Goal: Find contact information: Find contact information

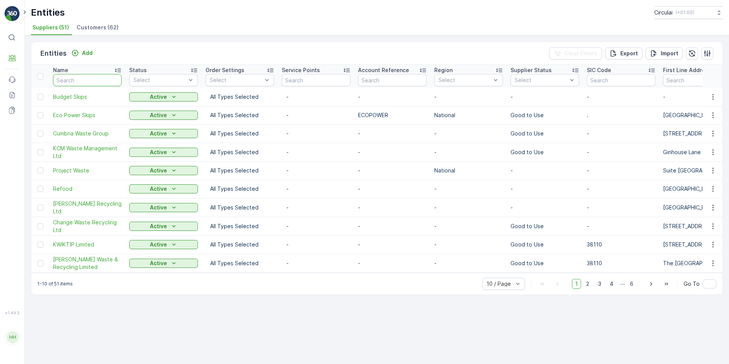
click at [67, 75] on input "text" at bounding box center [87, 80] width 69 height 12
type input "ward"
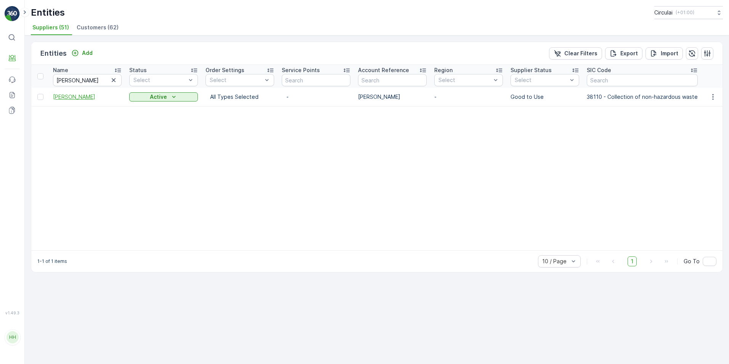
click at [69, 99] on span "Donald Ward" at bounding box center [87, 97] width 69 height 8
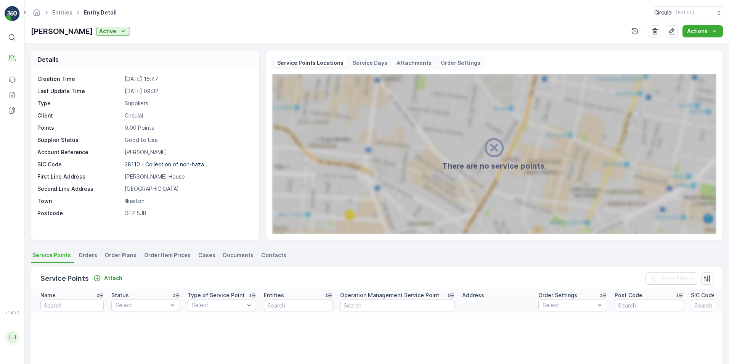
drag, startPoint x: 177, startPoint y: 194, endPoint x: 157, endPoint y: 201, distance: 21.1
click at [177, 194] on div "Creation Time 12.12.2024 15:47 Last Update Time 20.03.2025 09:32 Type Suppliers…" at bounding box center [144, 146] width 214 height 142
drag, startPoint x: 149, startPoint y: 201, endPoint x: 116, endPoint y: 175, distance: 42.6
click at [116, 175] on div "Creation Time 12.12.2024 15:47 Last Update Time 20.03.2025 09:32 Type Suppliers…" at bounding box center [144, 146] width 214 height 142
drag, startPoint x: 116, startPoint y: 175, endPoint x: 137, endPoint y: 204, distance: 36.4
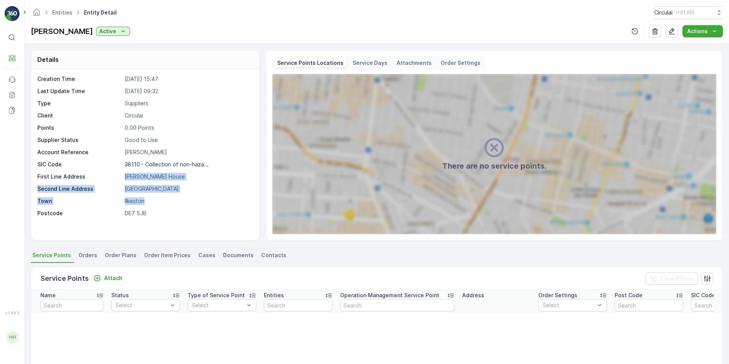
click at [186, 202] on p "Ilkeston" at bounding box center [188, 201] width 127 height 8
drag, startPoint x: 120, startPoint y: 200, endPoint x: 132, endPoint y: 183, distance: 21.4
click at [132, 183] on div "Creation Time 12.12.2024 15:47 Last Update Time 20.03.2025 09:32 Type Suppliers…" at bounding box center [144, 146] width 214 height 142
drag, startPoint x: 132, startPoint y: 183, endPoint x: 165, endPoint y: 203, distance: 38.7
click at [198, 209] on p "DE7 5JB" at bounding box center [188, 213] width 127 height 8
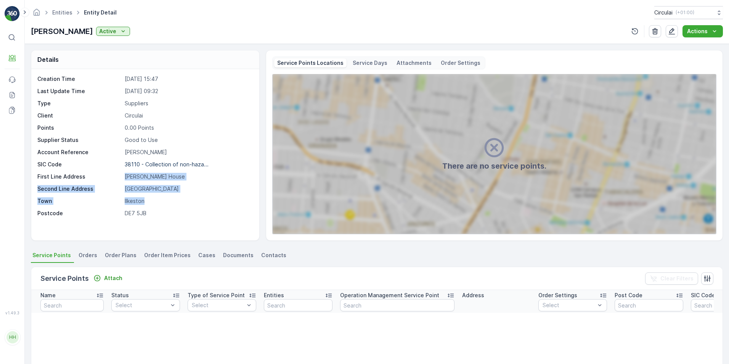
drag, startPoint x: 123, startPoint y: 177, endPoint x: 170, endPoint y: 197, distance: 51.1
click at [170, 197] on div "Creation Time 12.12.2024 15:47 Last Update Time 20.03.2025 09:32 Type Suppliers…" at bounding box center [144, 146] width 214 height 142
drag, startPoint x: 170, startPoint y: 197, endPoint x: 130, endPoint y: 196, distance: 39.3
click at [172, 205] on div "Creation Time 12.12.2024 15:47 Last Update Time 20.03.2025 09:32 Type Suppliers…" at bounding box center [144, 146] width 214 height 142
drag, startPoint x: 151, startPoint y: 200, endPoint x: 124, endPoint y: 191, distance: 27.9
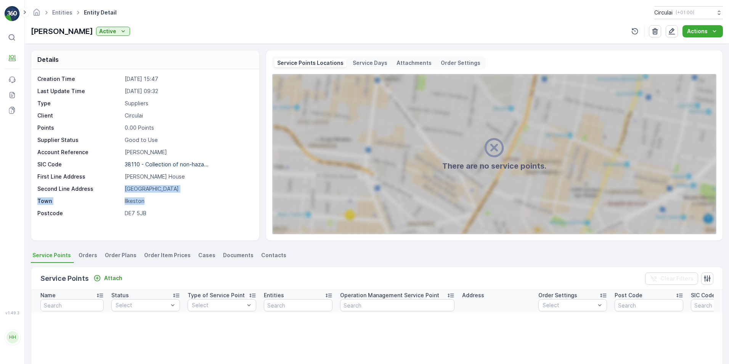
click at [124, 191] on div "Creation Time 12.12.2024 15:47 Last Update Time 20.03.2025 09:32 Type Suppliers…" at bounding box center [144, 146] width 214 height 142
drag, startPoint x: 124, startPoint y: 191, endPoint x: 152, endPoint y: 196, distance: 27.8
click at [155, 203] on p "Ilkeston" at bounding box center [188, 201] width 127 height 8
click at [148, 179] on p "Donald Ward House" at bounding box center [188, 177] width 127 height 8
click at [147, 176] on p "Donald Ward House" at bounding box center [188, 177] width 127 height 8
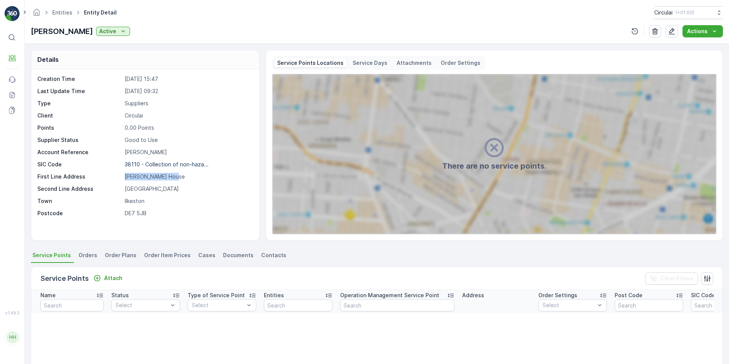
drag, startPoint x: 174, startPoint y: 176, endPoint x: 112, endPoint y: 176, distance: 62.2
click at [112, 176] on div "First Line Address Donald Ward House" at bounding box center [144, 177] width 214 height 8
copy div "Donald Ward House"
drag, startPoint x: 150, startPoint y: 190, endPoint x: 127, endPoint y: 191, distance: 23.0
click at [127, 191] on p "East Street" at bounding box center [188, 189] width 127 height 8
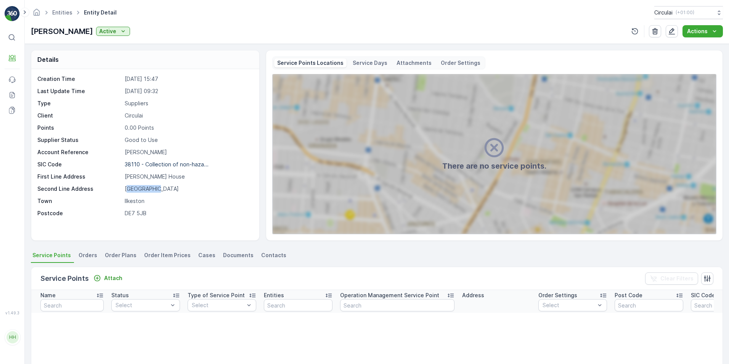
drag, startPoint x: 127, startPoint y: 191, endPoint x: 155, endPoint y: 194, distance: 28.3
click at [155, 194] on div "Creation Time 12.12.2024 15:47 Last Update Time 20.03.2025 09:32 Type Suppliers…" at bounding box center [144, 146] width 214 height 142
drag, startPoint x: 156, startPoint y: 190, endPoint x: 122, endPoint y: 193, distance: 34.4
click at [122, 193] on div "Creation Time 12.12.2024 15:47 Last Update Time 20.03.2025 09:32 Type Suppliers…" at bounding box center [144, 146] width 214 height 142
copy div "East Street"
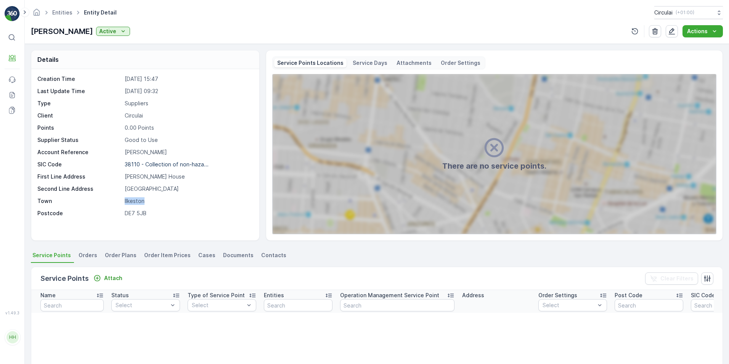
drag, startPoint x: 150, startPoint y: 200, endPoint x: 122, endPoint y: 201, distance: 28.2
click at [122, 201] on div "Town Ilkeston" at bounding box center [144, 201] width 214 height 8
copy div "Ilkeston"
drag, startPoint x: 153, startPoint y: 212, endPoint x: 122, endPoint y: 211, distance: 30.5
click at [122, 211] on div "Postcode DE7 5JB" at bounding box center [144, 213] width 214 height 8
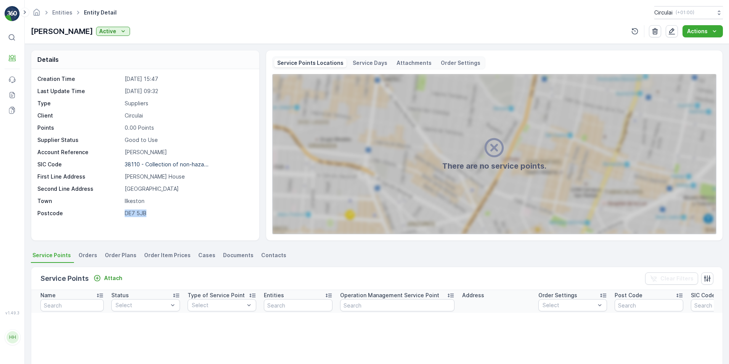
copy div "DE7 5JB"
click at [265, 255] on span "Contacts" at bounding box center [273, 255] width 25 height 8
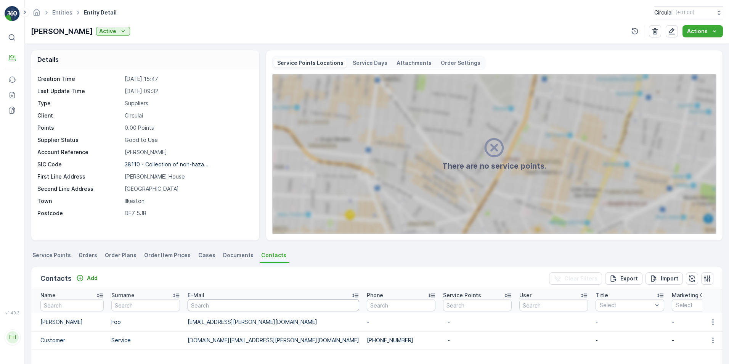
scroll to position [76, 0]
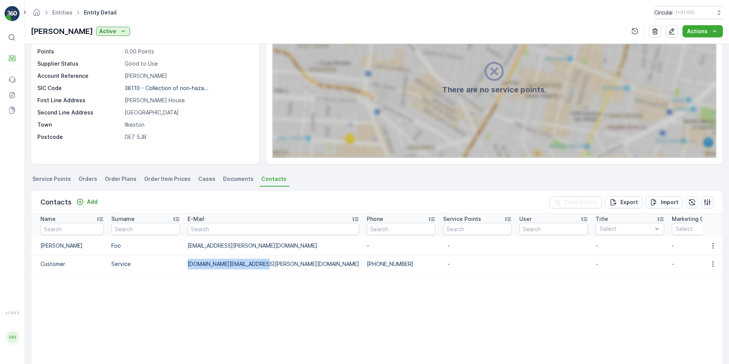
drag, startPoint x: 266, startPoint y: 265, endPoint x: 182, endPoint y: 270, distance: 84.5
click at [182, 270] on tr "Customer Service customer.services@ward.com +44 3453 370000 - - - - - - 04.02.2…" at bounding box center [630, 264] width 1198 height 18
copy tr "customer.services@ward.com"
click at [227, 233] on input "text" at bounding box center [274, 229] width 172 height 12
drag, startPoint x: 259, startPoint y: 265, endPoint x: 184, endPoint y: 265, distance: 75.5
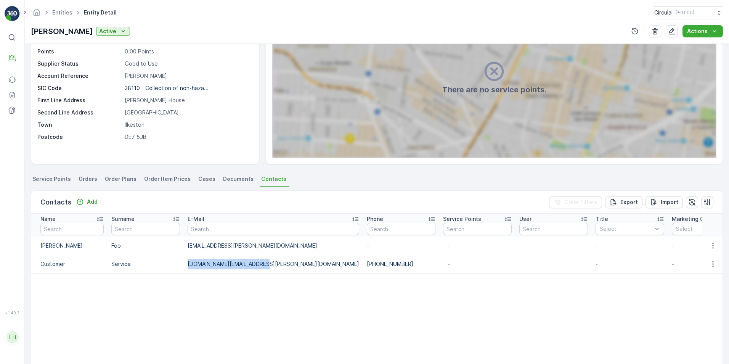
click at [184, 265] on td "customer.services@ward.com" at bounding box center [273, 264] width 179 height 18
copy td "customer.services@ward.com"
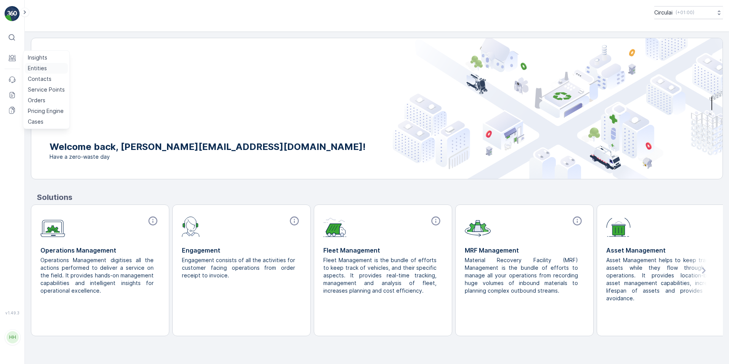
click at [39, 68] on p "Entities" at bounding box center [37, 68] width 19 height 8
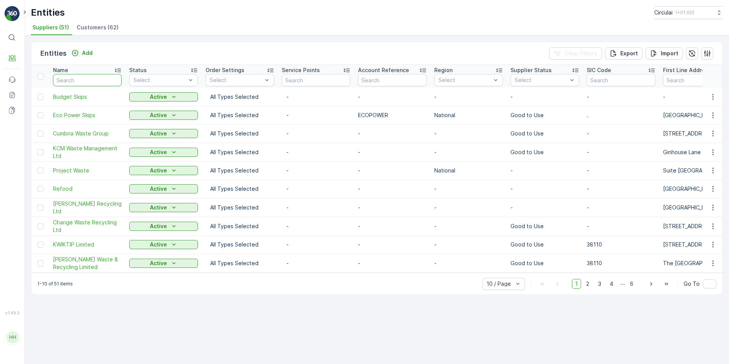
click at [79, 79] on input "text" at bounding box center [87, 80] width 69 height 12
type input "biffa"
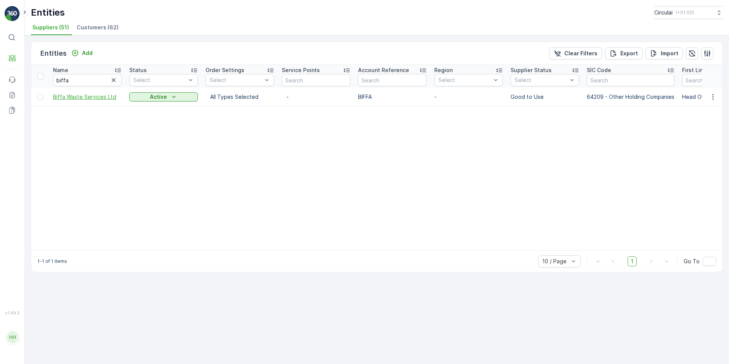
click at [75, 95] on span "Biffa Waste Services Ltd" at bounding box center [87, 97] width 69 height 8
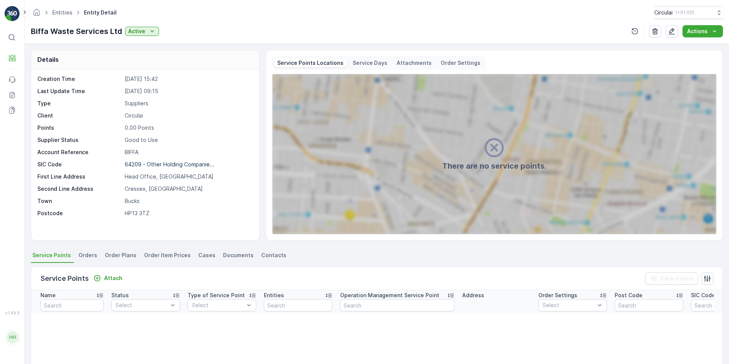
click at [274, 254] on span "Contacts" at bounding box center [273, 255] width 25 height 8
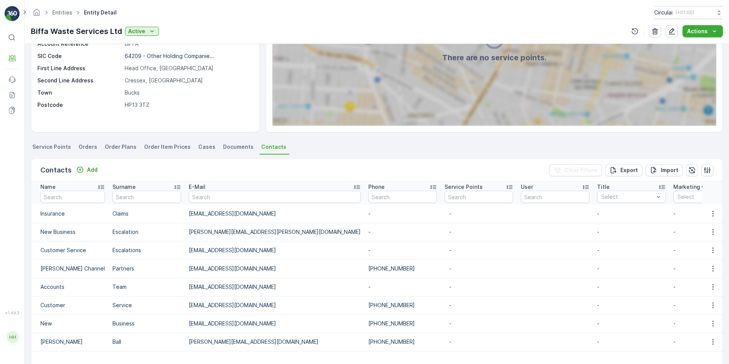
scroll to position [114, 0]
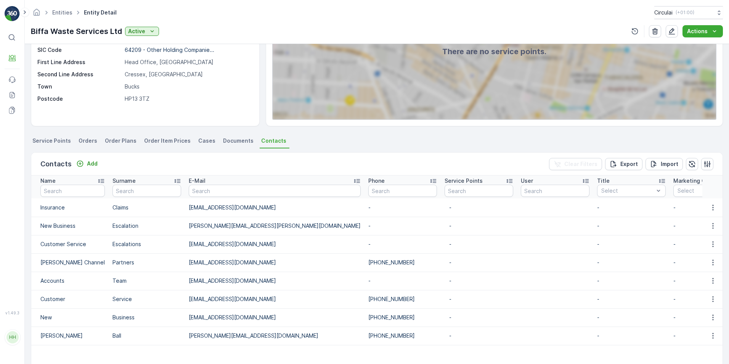
drag, startPoint x: 263, startPoint y: 243, endPoint x: 184, endPoint y: 246, distance: 79.0
click at [185, 246] on td "[EMAIL_ADDRESS][DOMAIN_NAME]" at bounding box center [275, 244] width 180 height 18
copy td "[EMAIL_ADDRESS][DOMAIN_NAME]"
